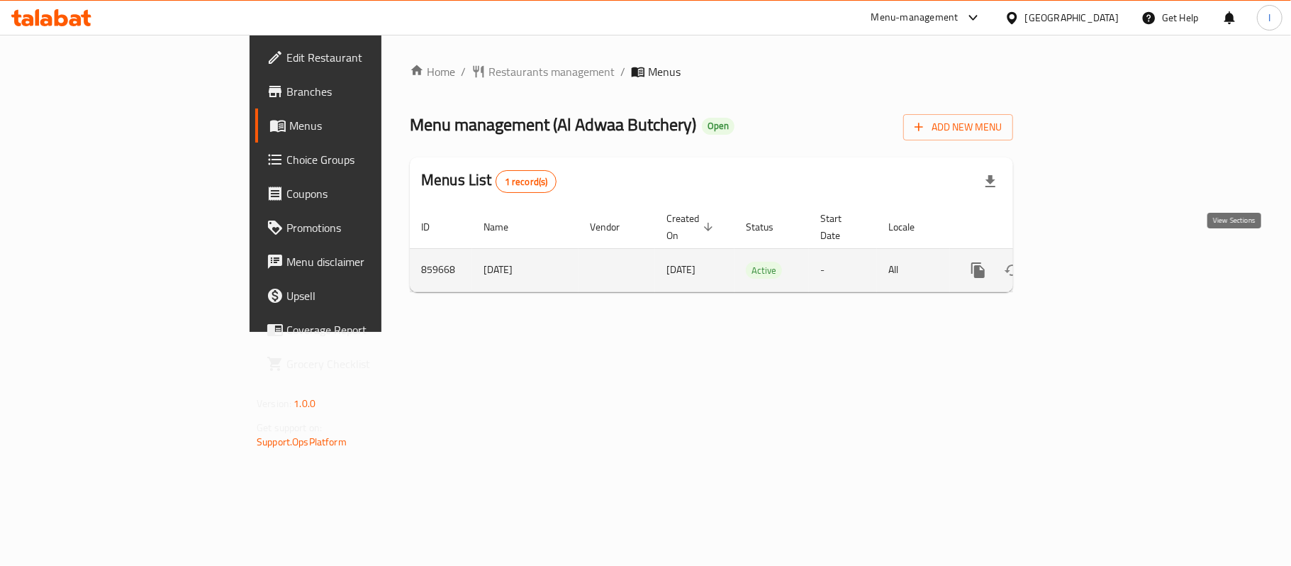
click at [1089, 262] on icon "enhanced table" at bounding box center [1080, 270] width 17 height 17
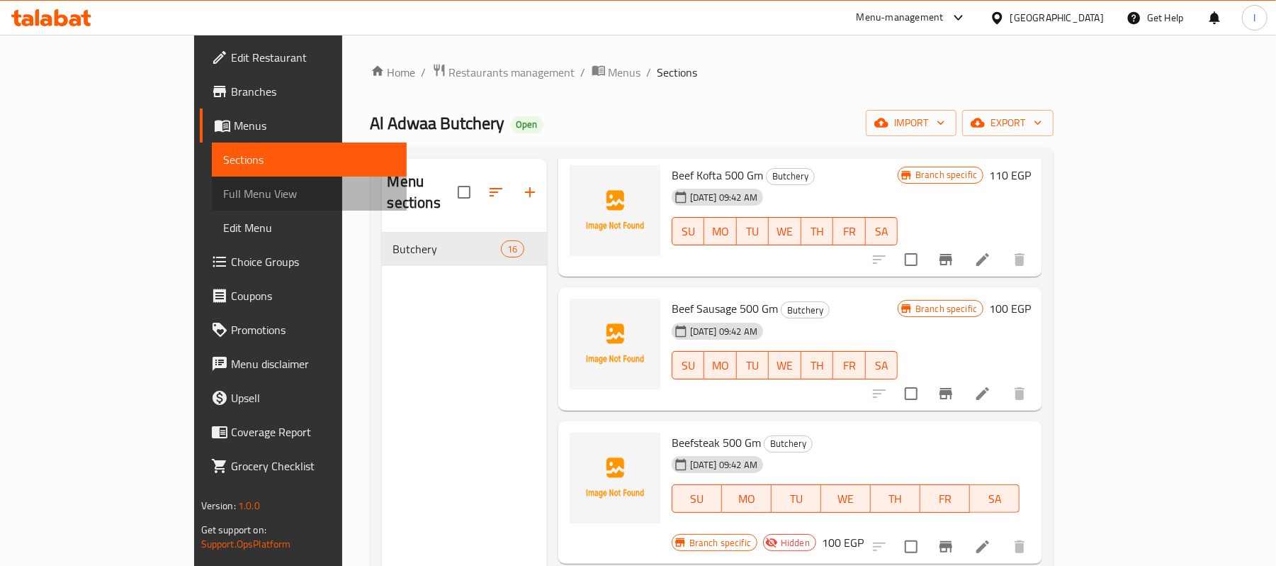
click at [223, 194] on span "Full Menu View" at bounding box center [309, 193] width 173 height 17
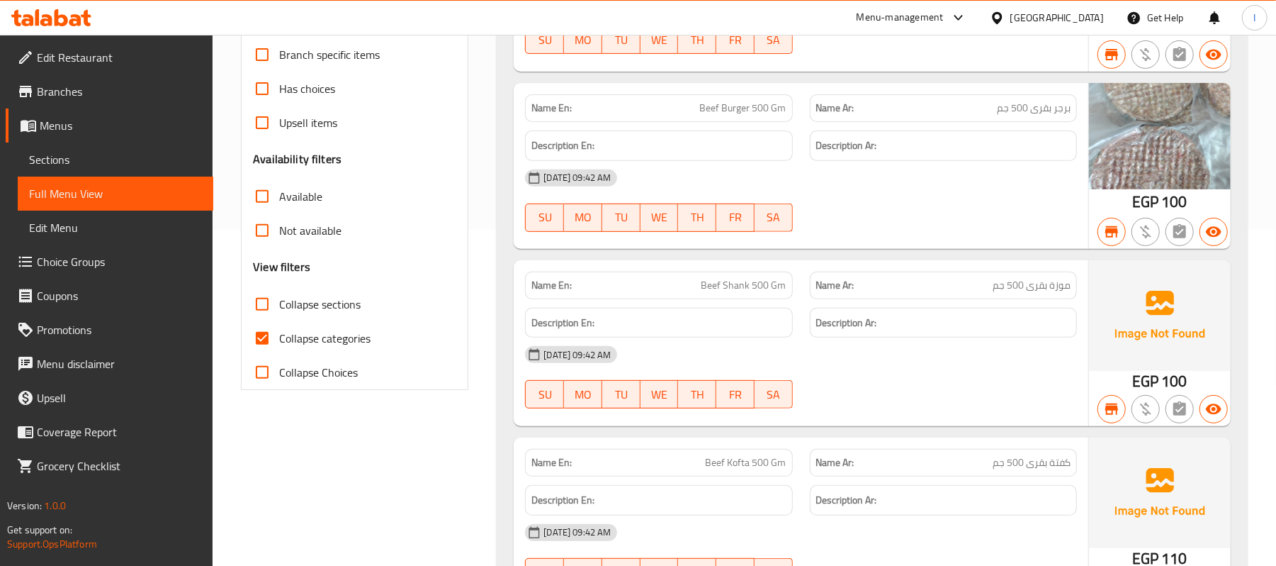
scroll to position [283, 0]
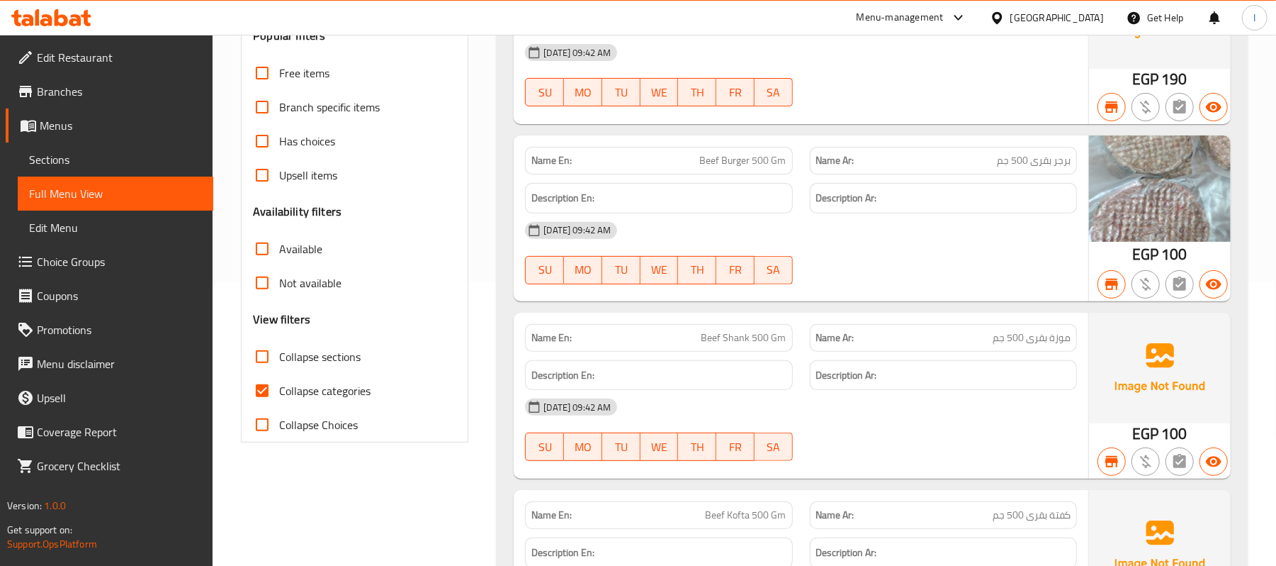
click at [86, 88] on span "Branches" at bounding box center [119, 91] width 165 height 17
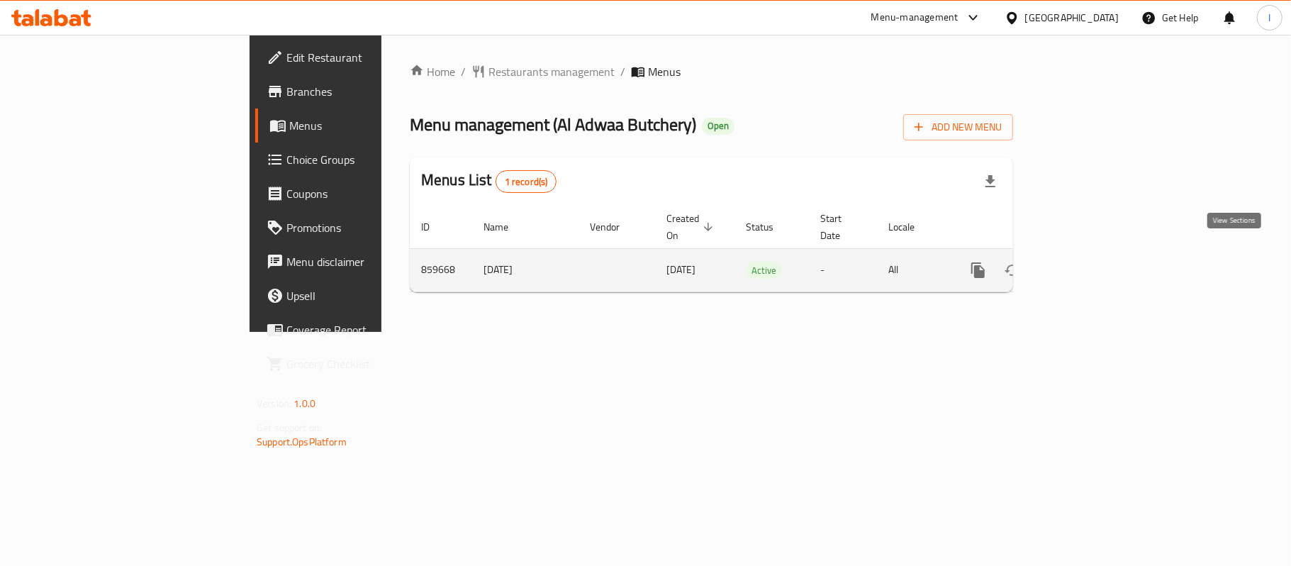
click at [1089, 262] on icon "enhanced table" at bounding box center [1080, 270] width 17 height 17
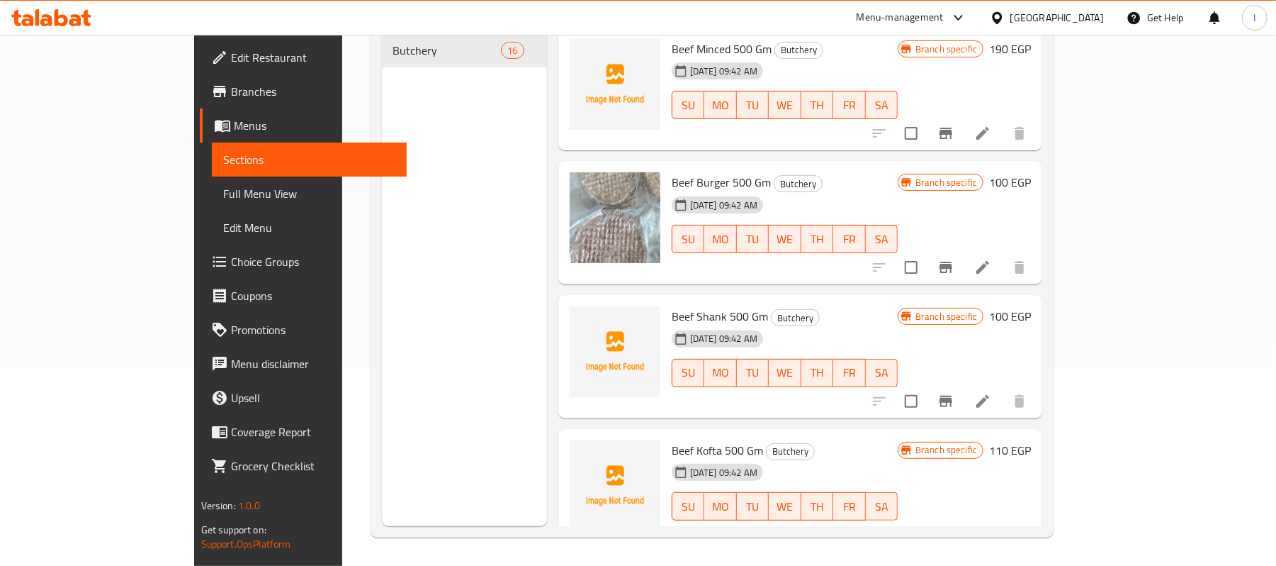
click at [383, 210] on div "Menu sections Butchery 16" at bounding box center [464, 243] width 165 height 566
